Goal: Information Seeking & Learning: Learn about a topic

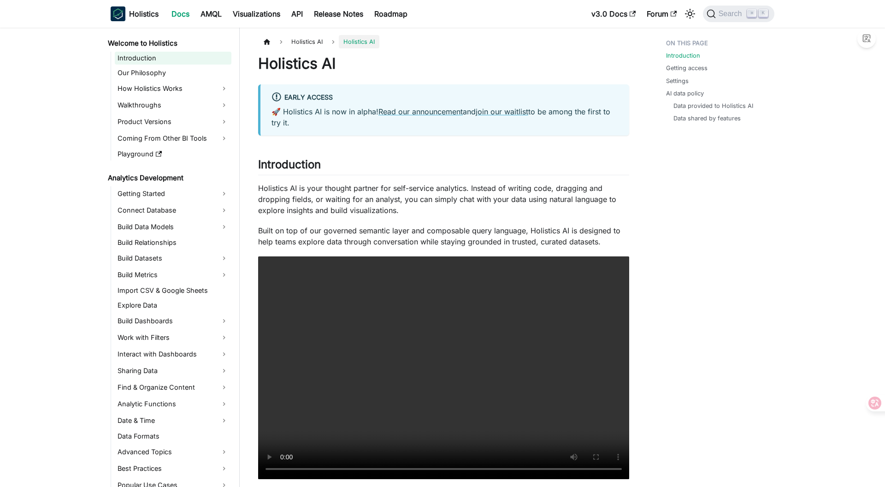
click at [153, 54] on link "Introduction" at bounding box center [173, 58] width 117 height 13
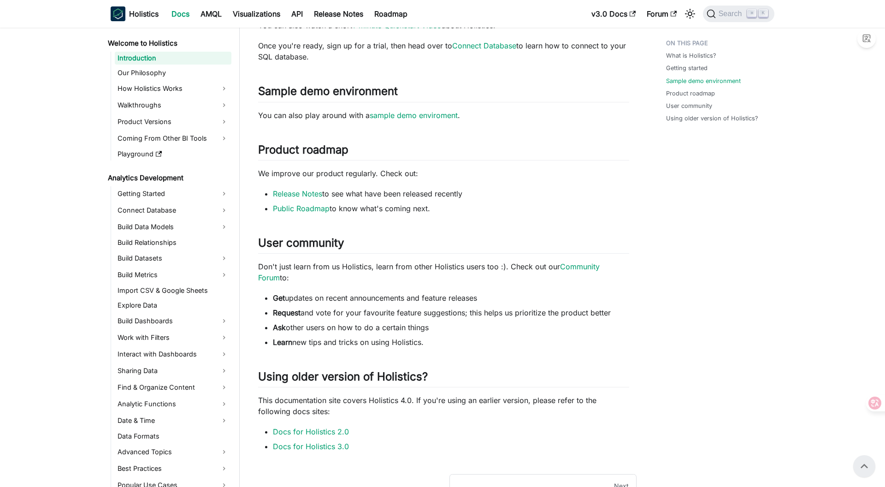
scroll to position [391, 0]
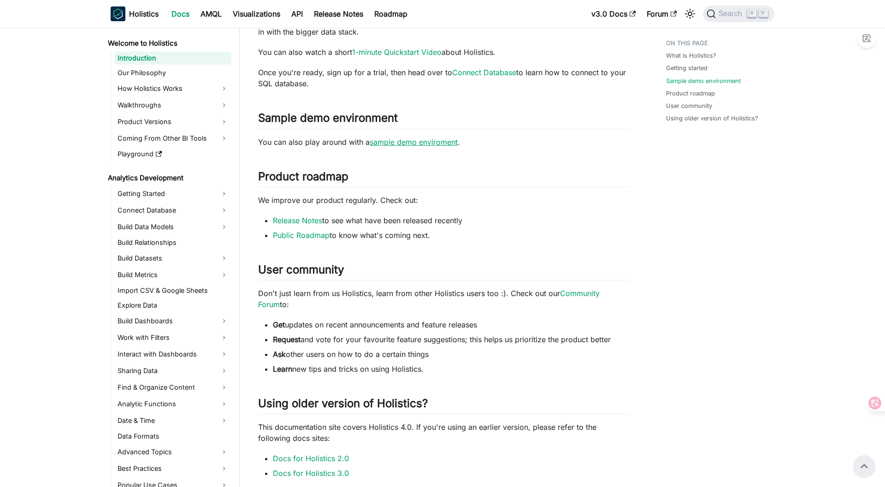
click at [406, 143] on link "sample demo enviroment" at bounding box center [414, 141] width 88 height 9
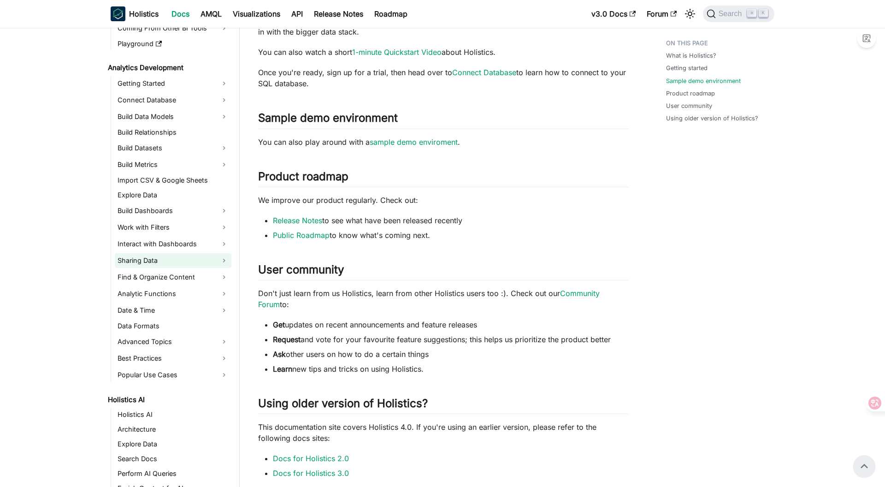
scroll to position [112, 0]
click at [173, 411] on link "Holistics AI" at bounding box center [173, 412] width 117 height 13
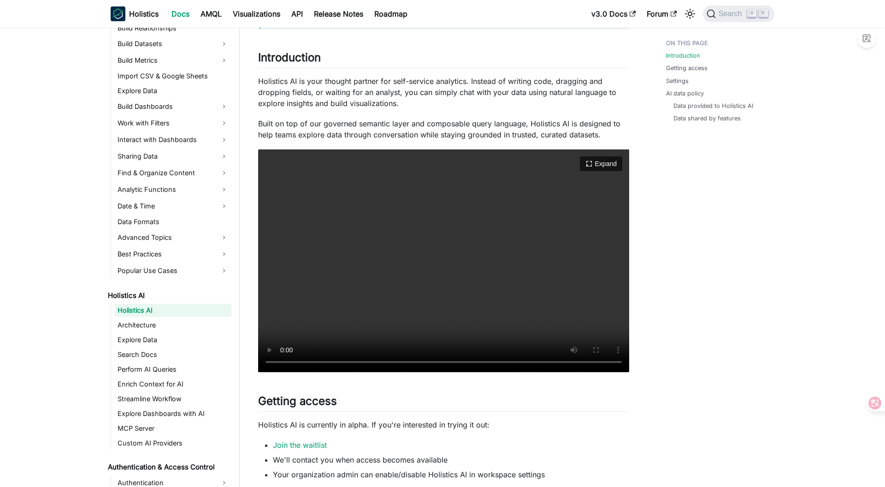
scroll to position [109, 0]
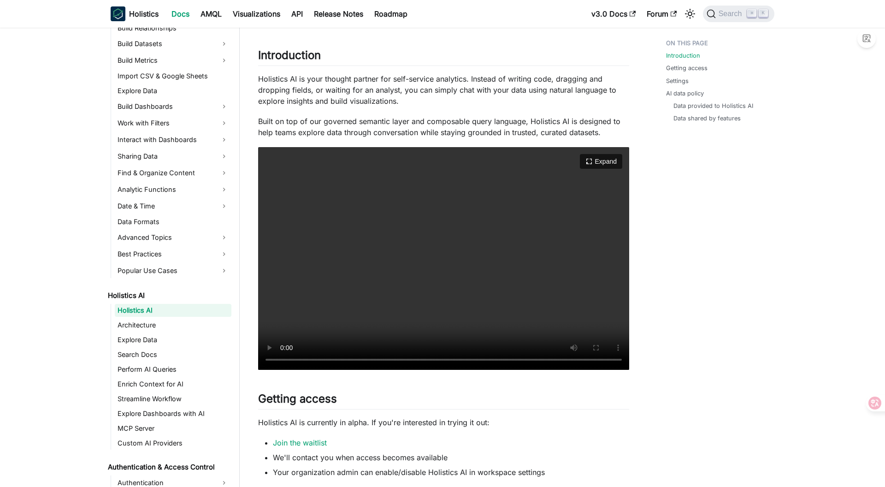
click at [415, 293] on video "Your browser does not support embedding video, but you can download it ." at bounding box center [443, 258] width 371 height 223
